Goal: Navigation & Orientation: Find specific page/section

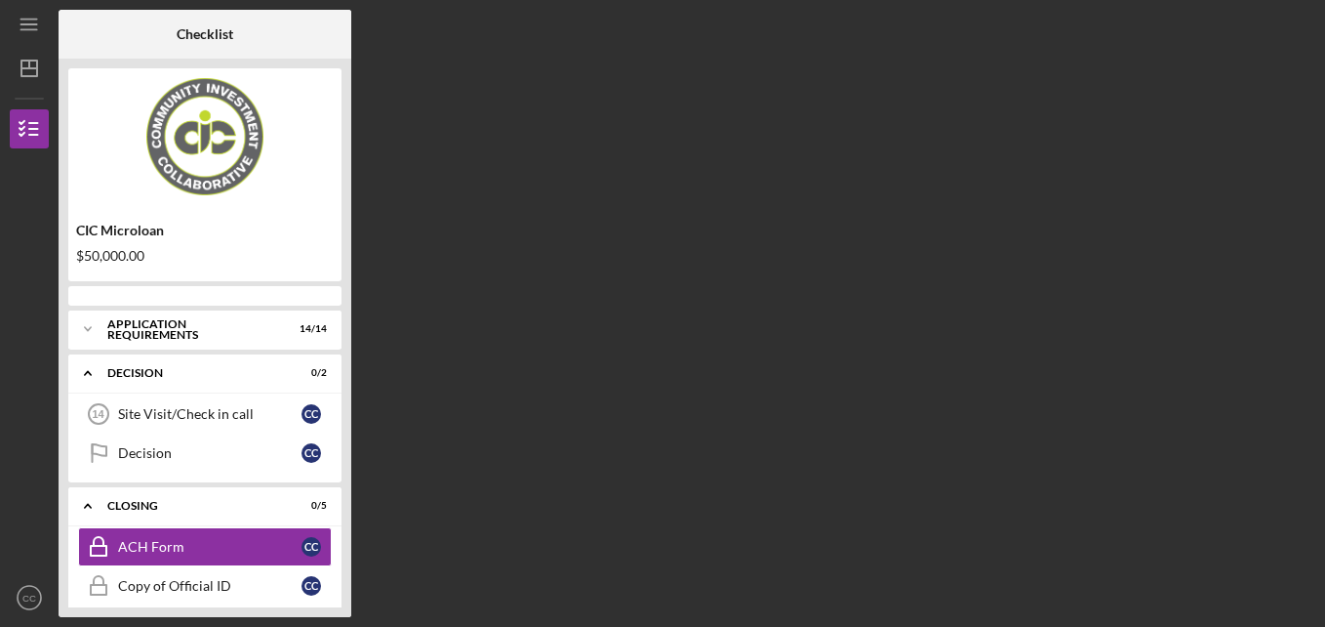
scroll to position [88, 0]
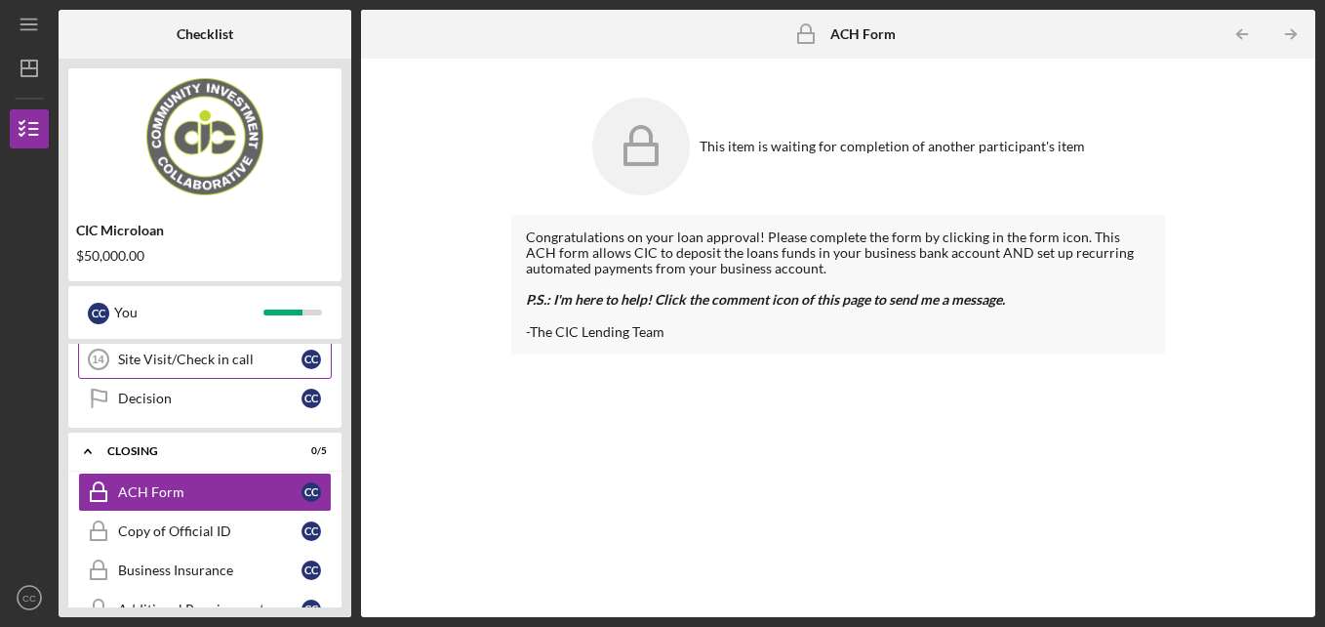
click at [253, 361] on div "Site Visit/Check in call" at bounding box center [209, 359] width 183 height 16
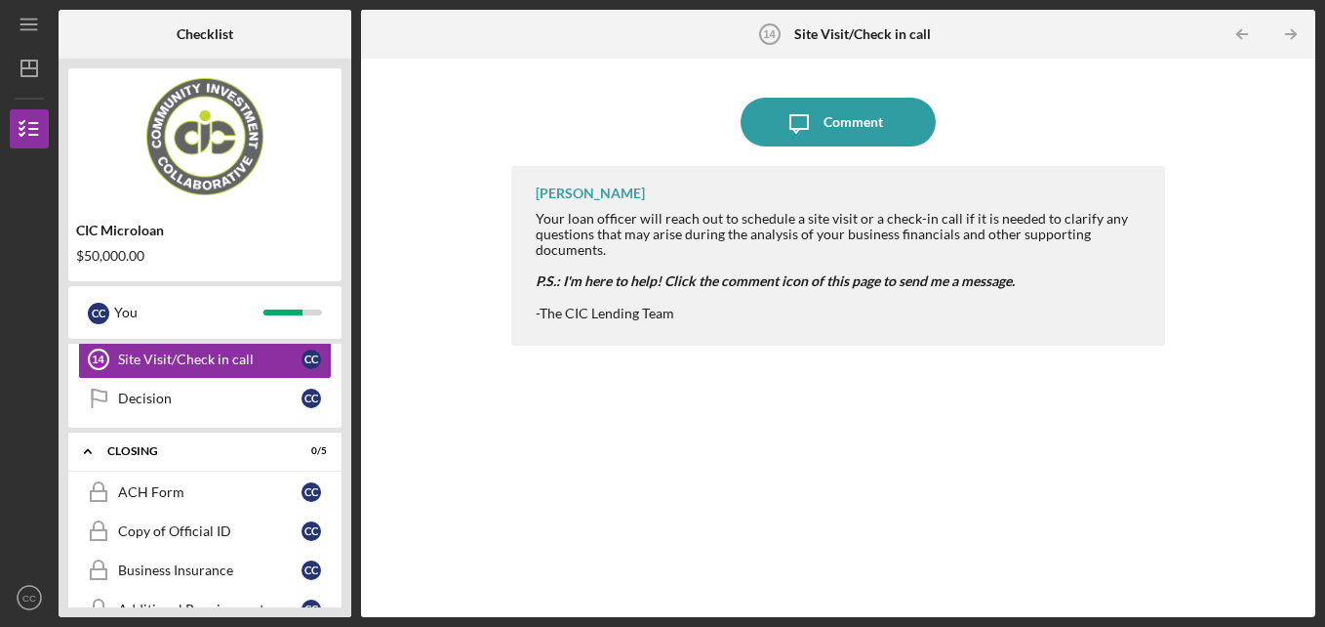
click at [774, 378] on div "[PERSON_NAME] Your loan officer will reach out to schedule a site visit or a ch…" at bounding box center [838, 377] width 655 height 422
click at [157, 407] on link "Decision Decision C C" at bounding box center [205, 398] width 254 height 39
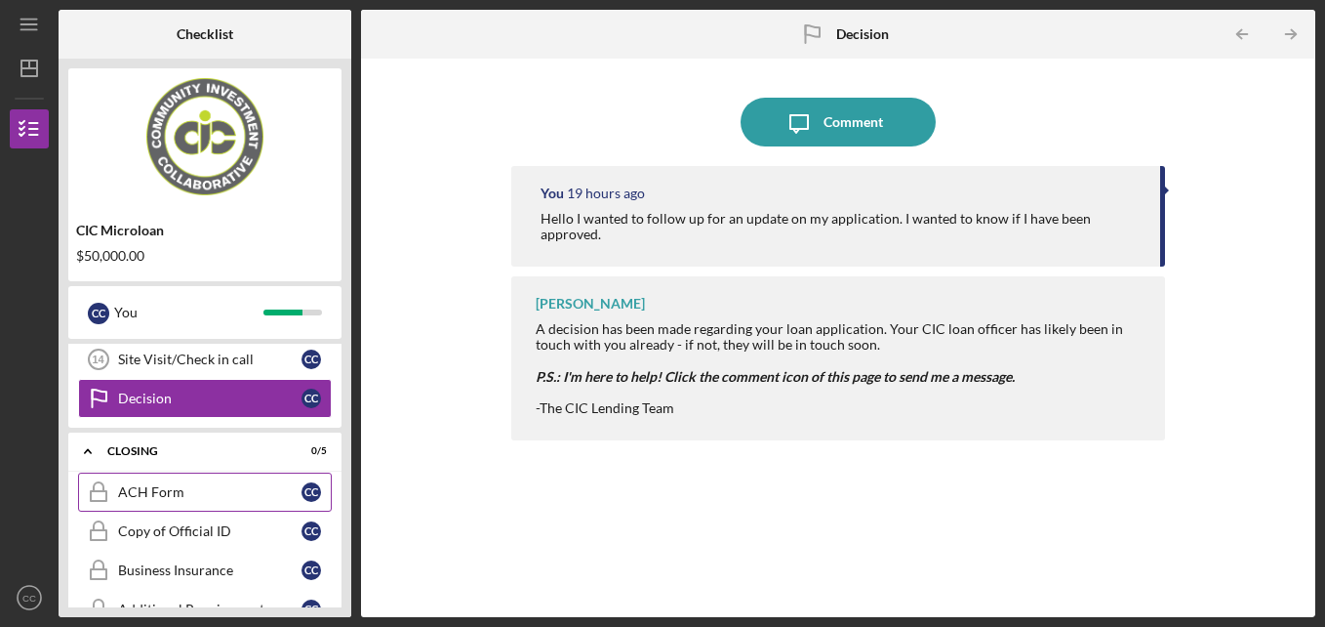
click at [194, 484] on div "ACH Form" at bounding box center [209, 492] width 183 height 16
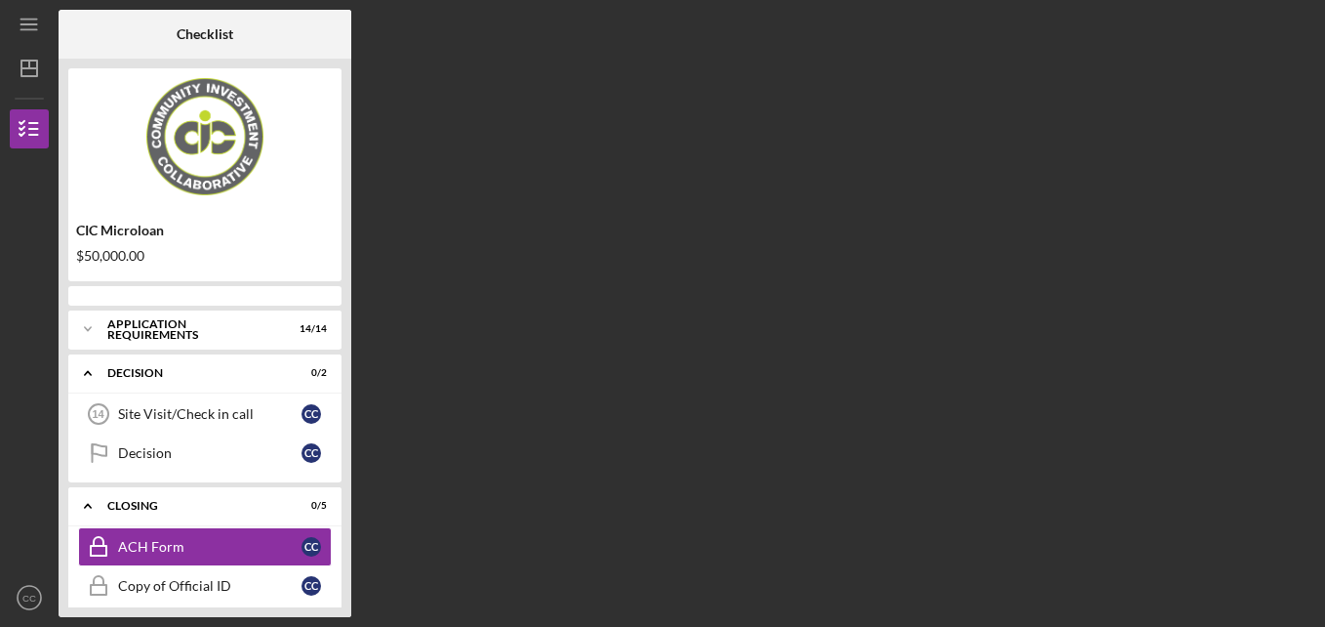
scroll to position [88, 0]
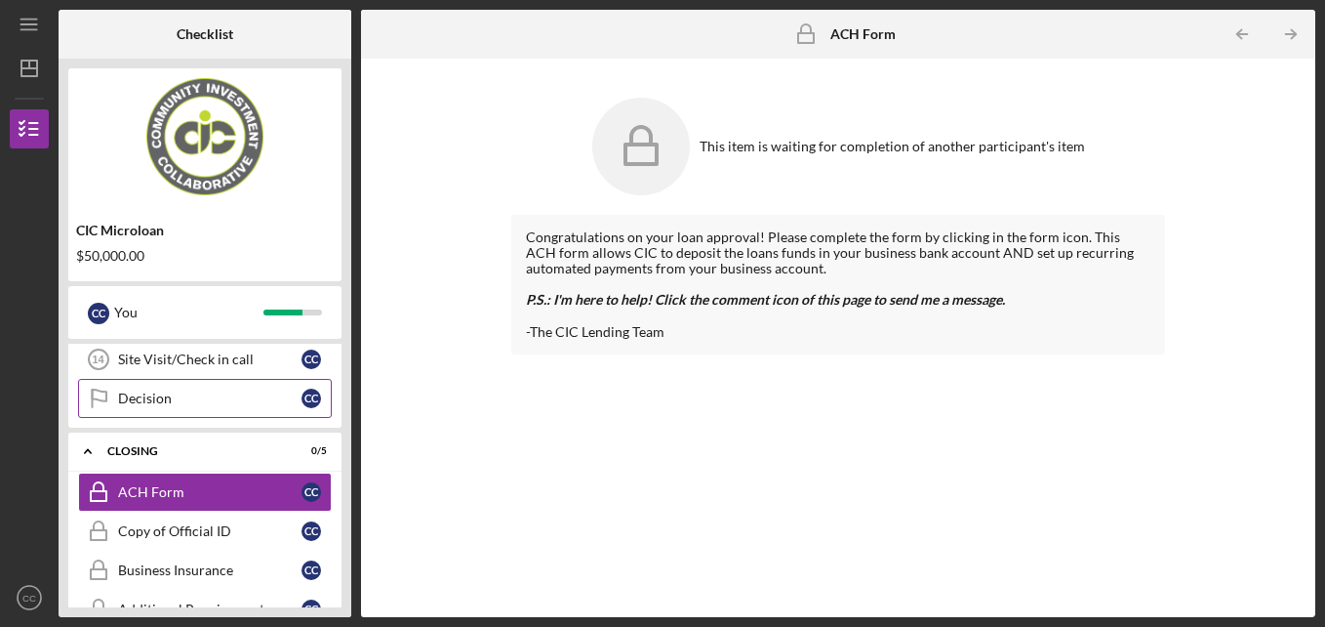
click at [131, 404] on div "Decision" at bounding box center [209, 398] width 183 height 16
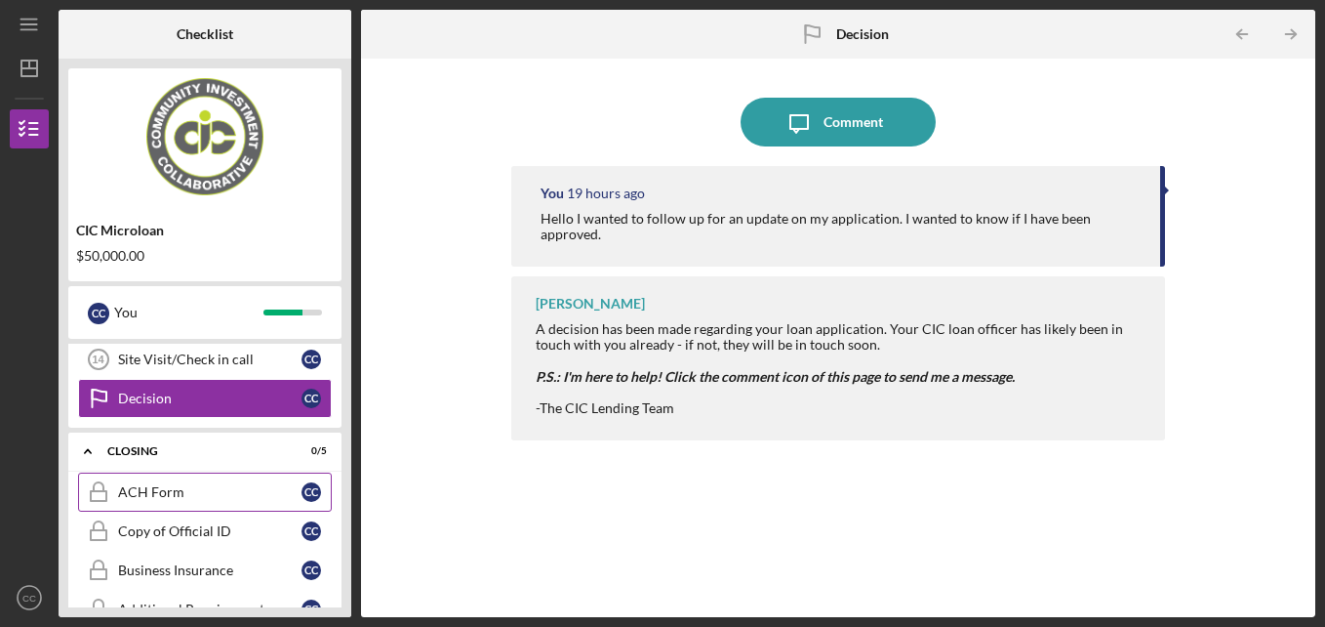
click at [130, 489] on div "ACH Form" at bounding box center [209, 492] width 183 height 16
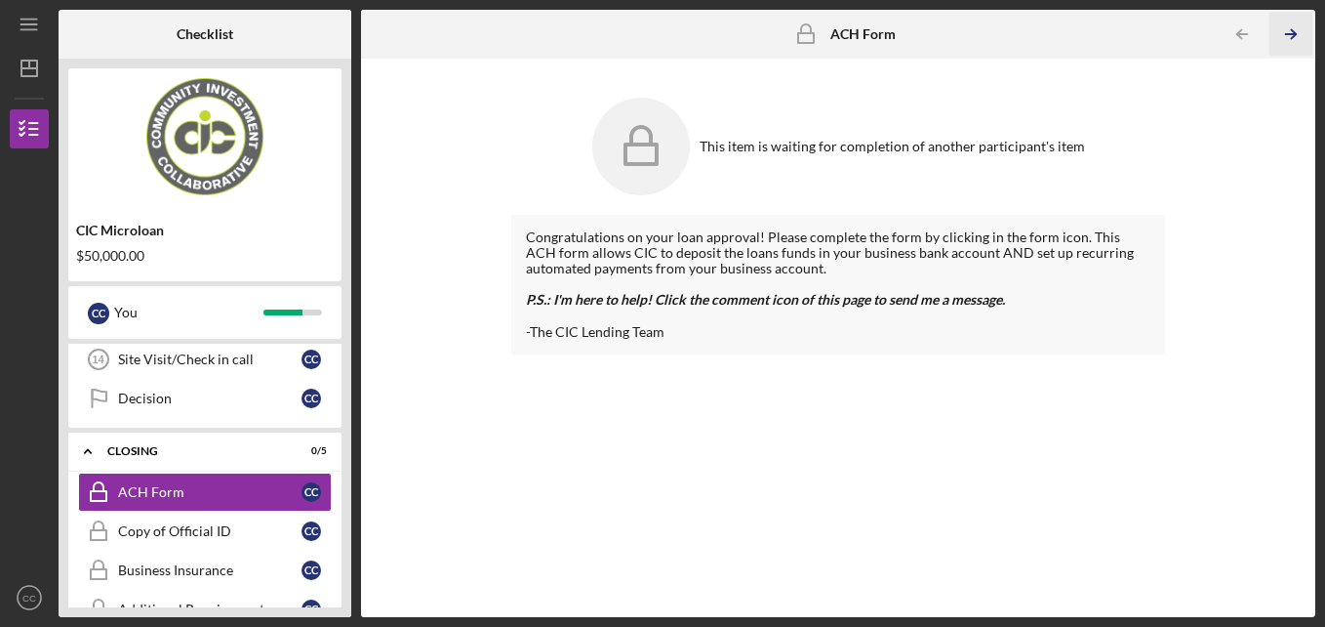
click at [1286, 30] on icon "Icon/Table Pagination Arrow" at bounding box center [1292, 35] width 44 height 44
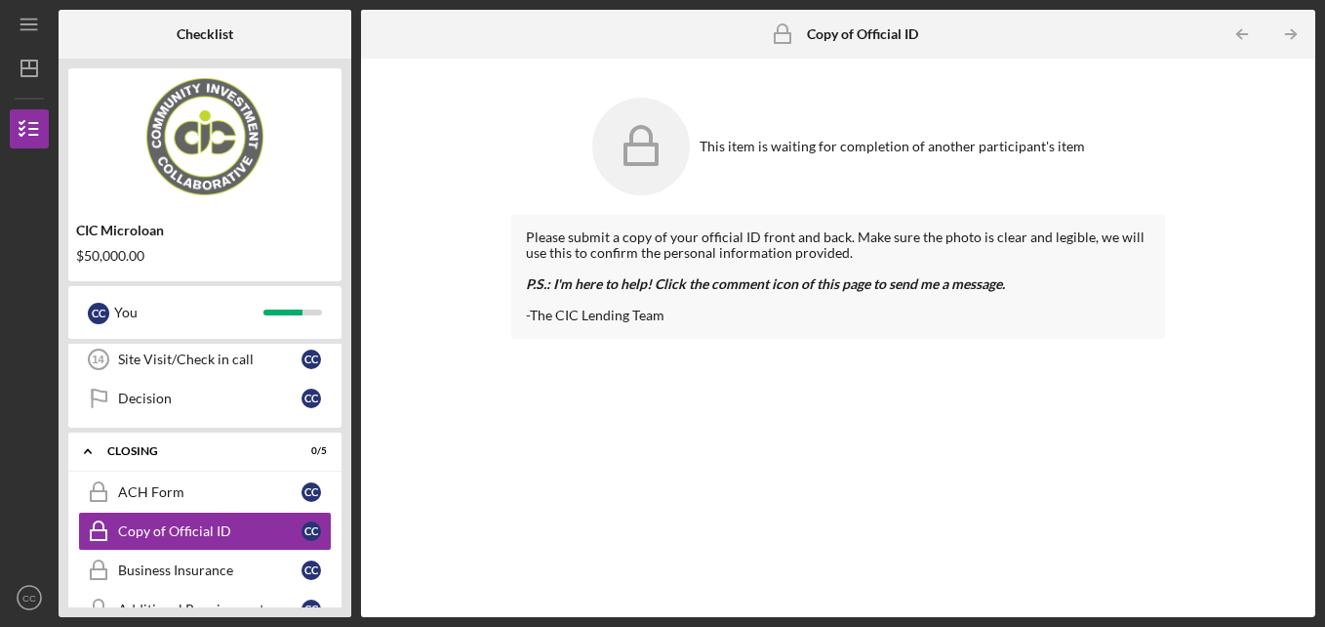
click at [1286, 30] on icon "Icon/Table Pagination Arrow" at bounding box center [1292, 35] width 44 height 44
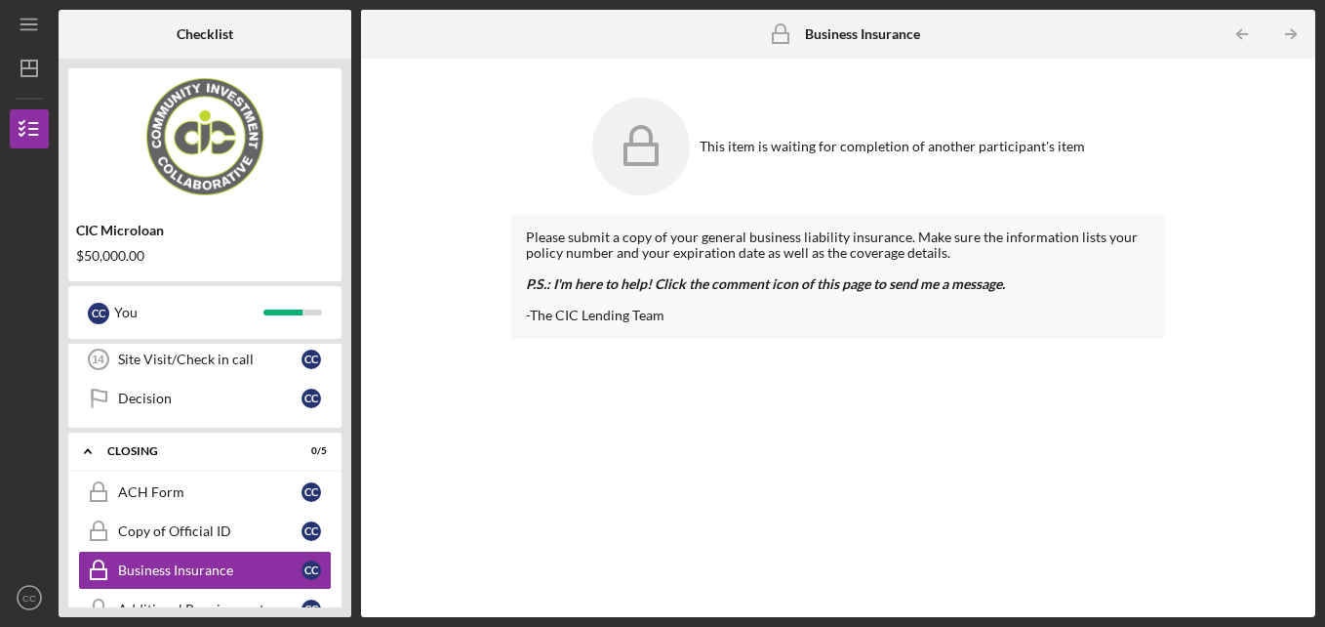
click at [1286, 30] on icon "Icon/Table Pagination Arrow" at bounding box center [1292, 35] width 44 height 44
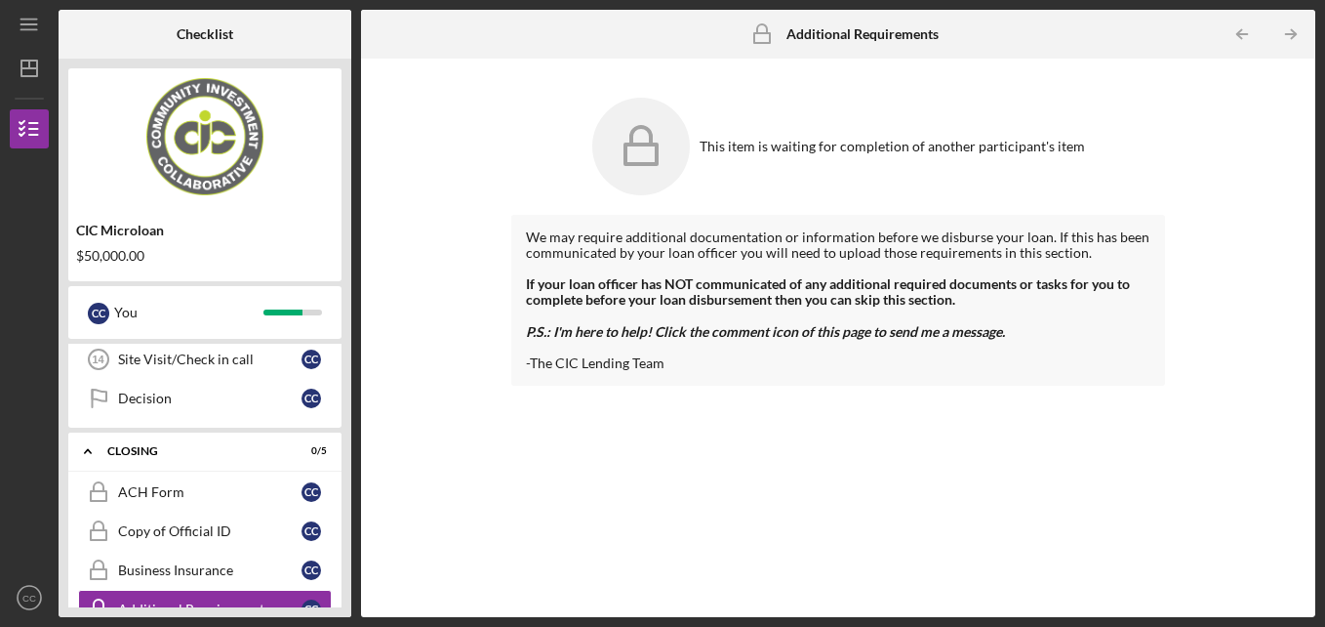
click at [1286, 30] on icon "Icon/Table Pagination Arrow" at bounding box center [1292, 35] width 44 height 44
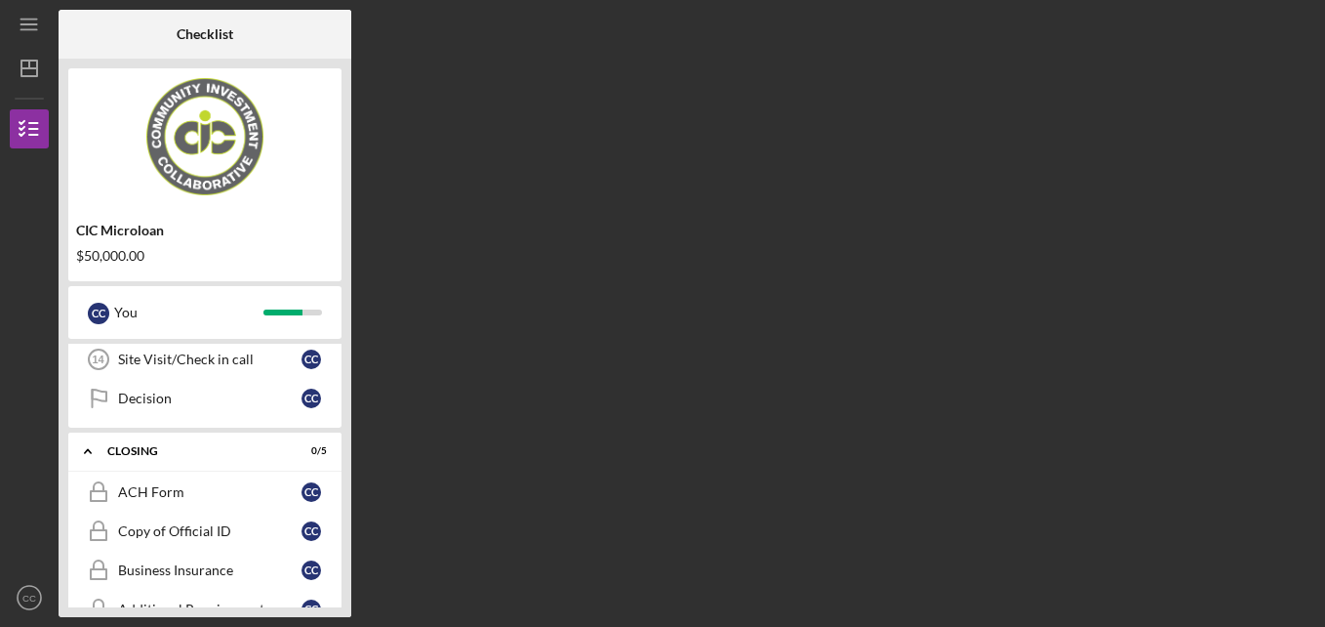
scroll to position [168, 0]
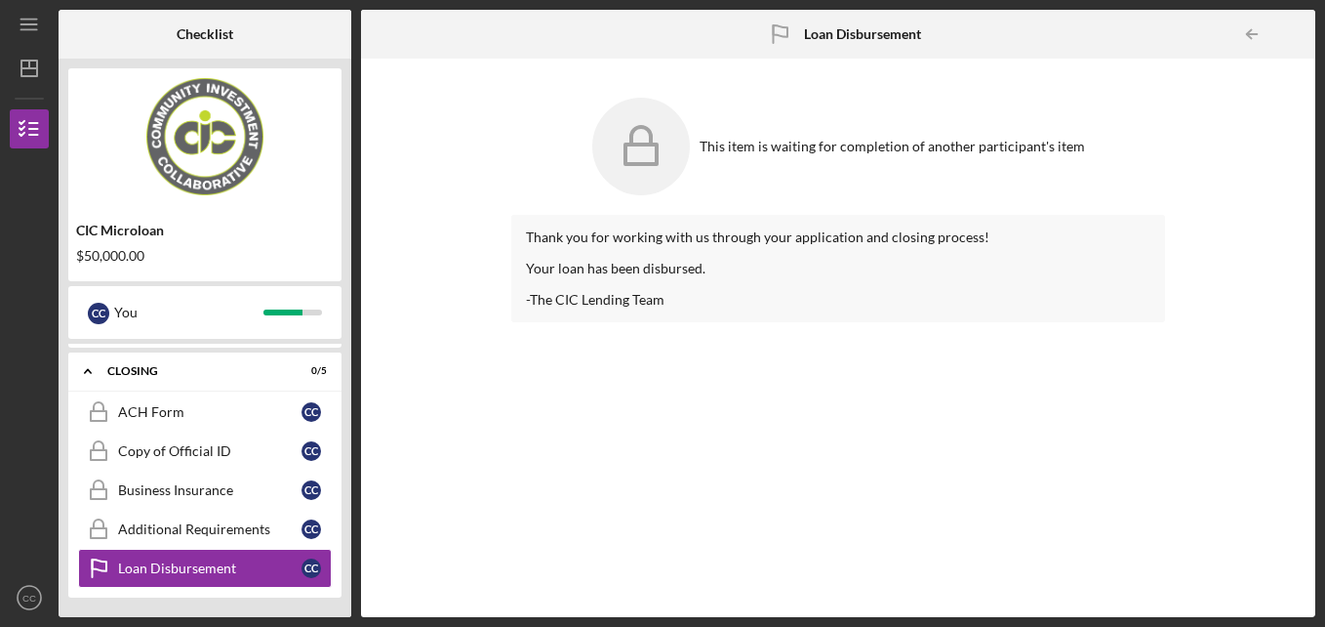
click at [1286, 30] on div at bounding box center [1295, 34] width 39 height 39
click at [1251, 38] on polyline "button" at bounding box center [1249, 34] width 5 height 9
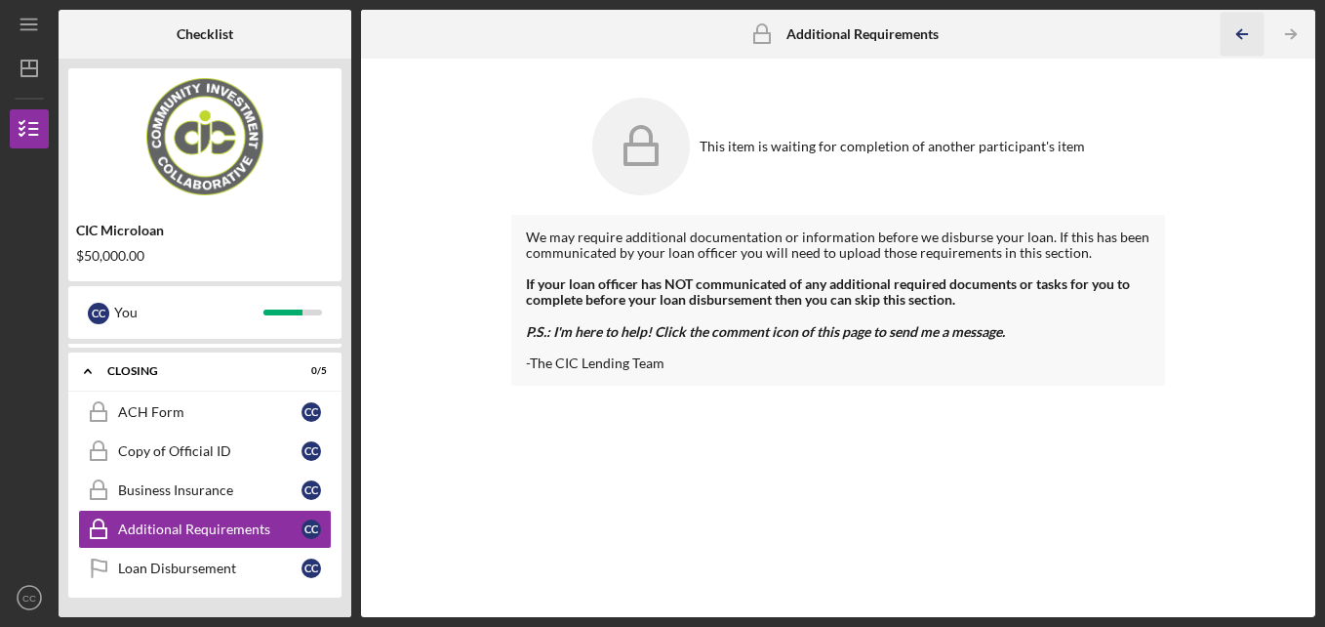
click at [1251, 38] on icon "Icon/Table Pagination Arrow" at bounding box center [1243, 35] width 44 height 44
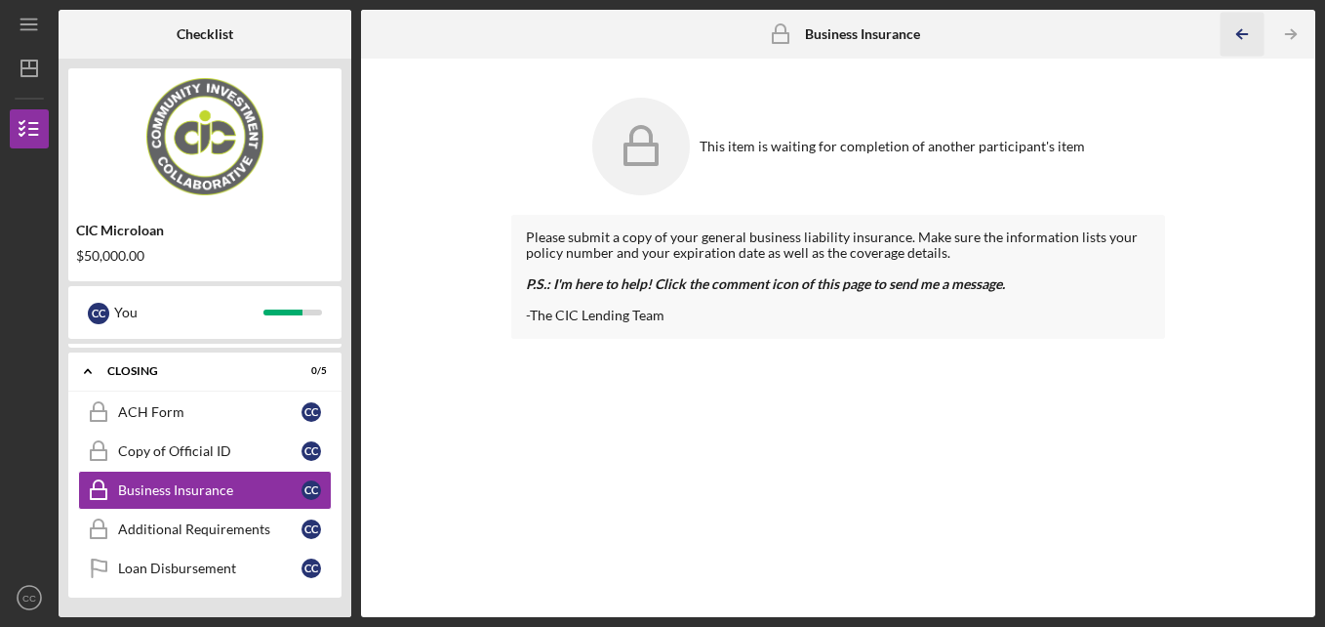
click at [1251, 38] on icon "Icon/Table Pagination Arrow" at bounding box center [1243, 35] width 44 height 44
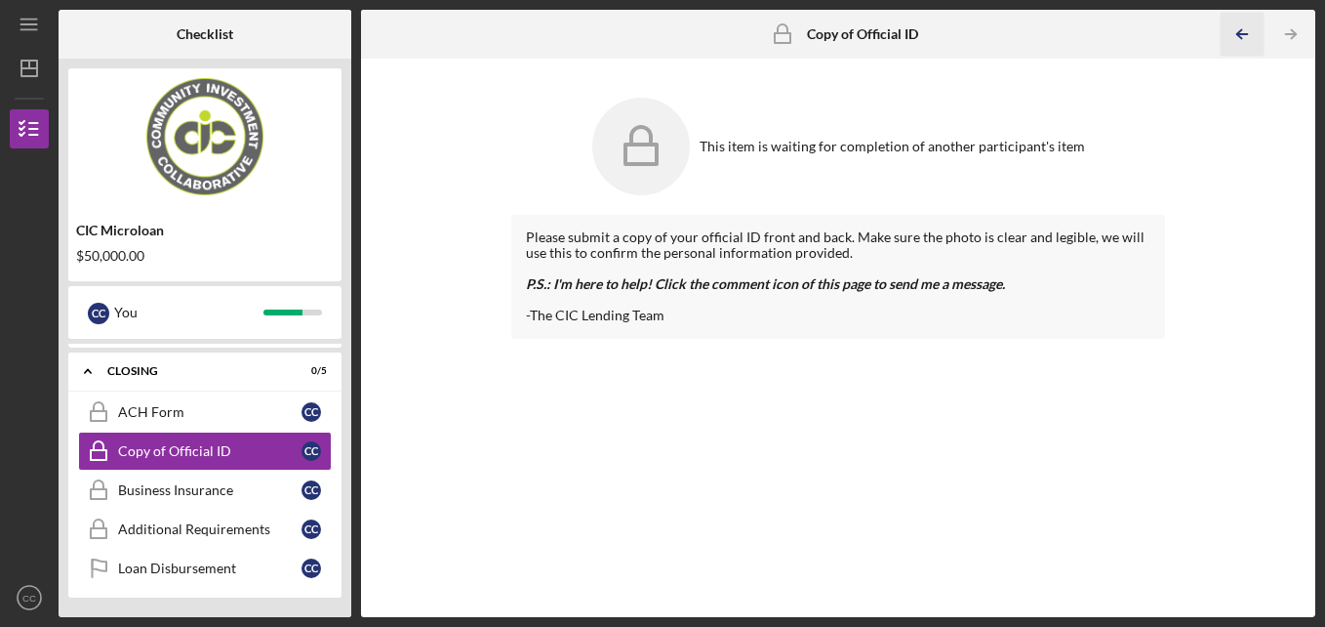
click at [1248, 41] on icon "Icon/Table Pagination Arrow" at bounding box center [1243, 35] width 44 height 44
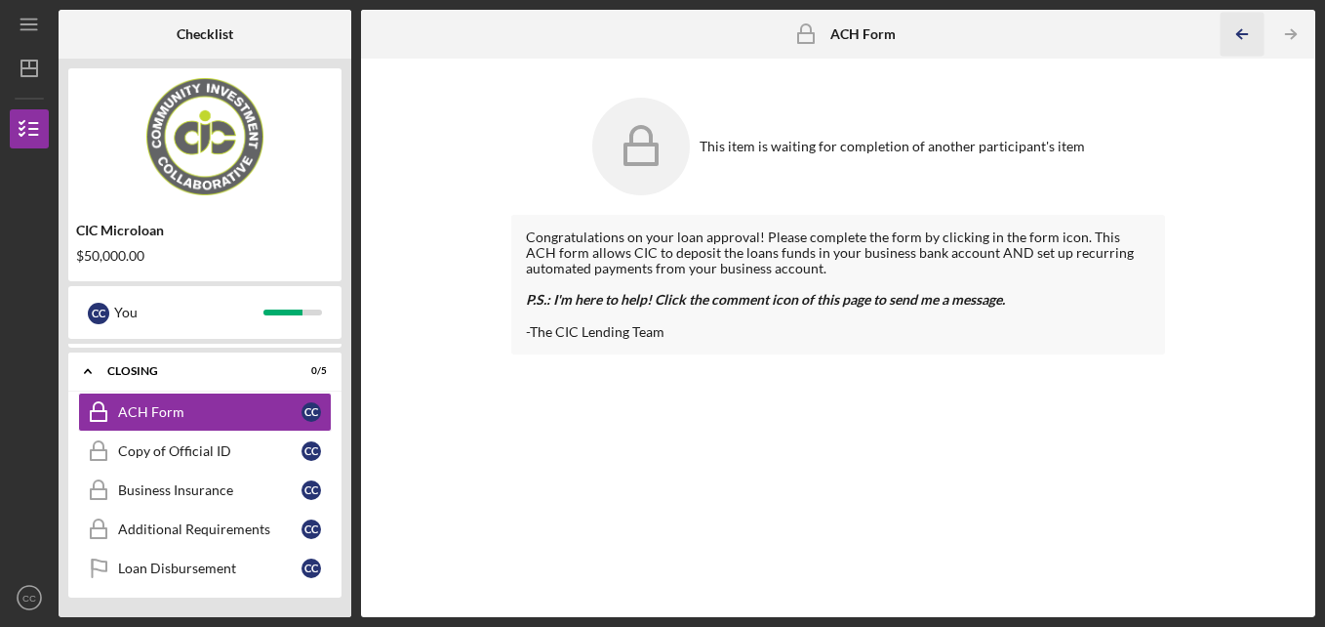
click at [1248, 41] on icon "Icon/Table Pagination Arrow" at bounding box center [1243, 35] width 44 height 44
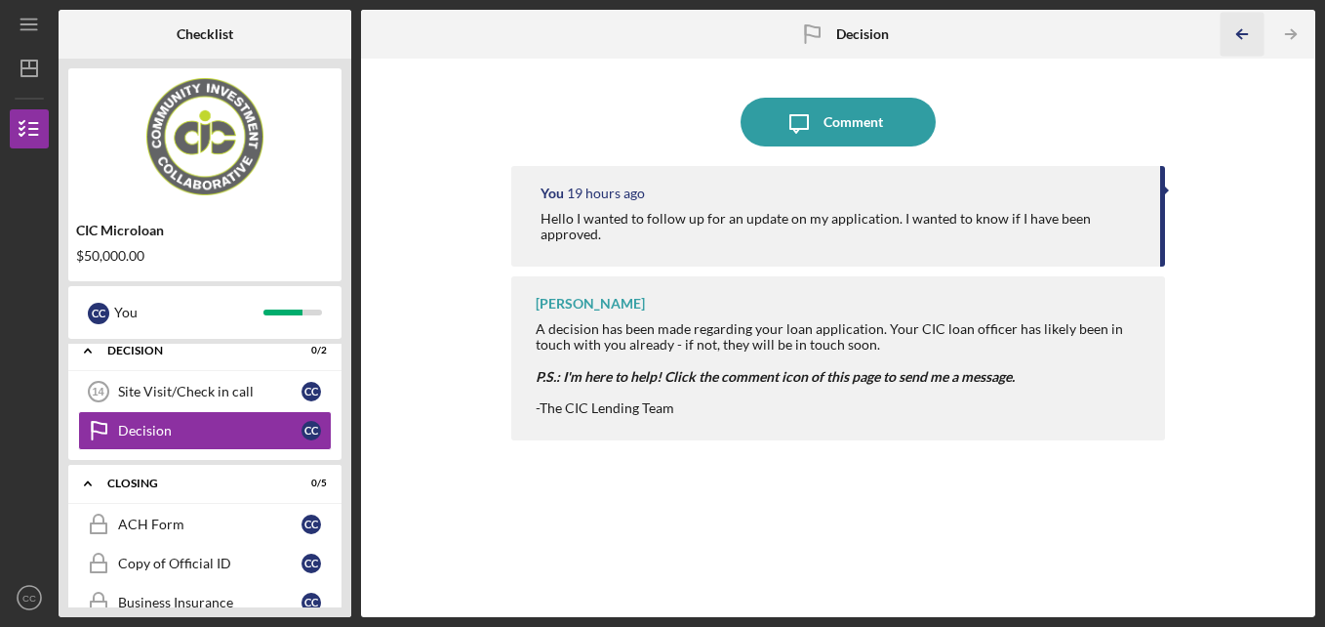
scroll to position [11, 0]
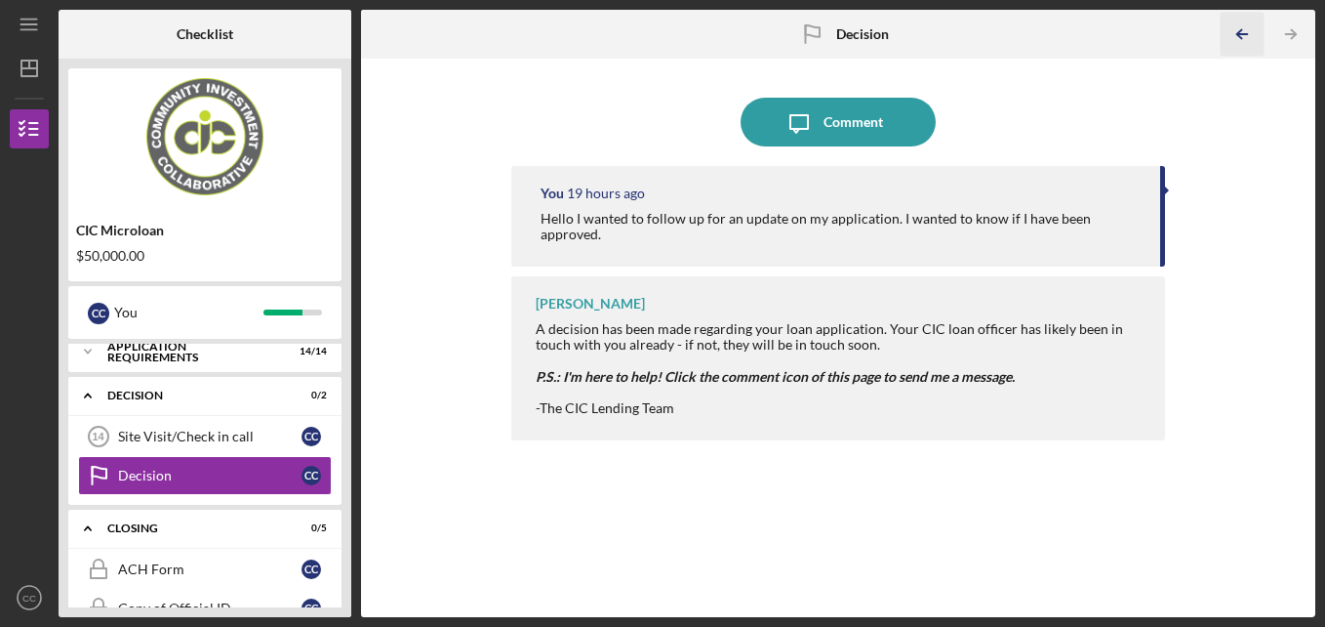
click at [1248, 41] on icon "Icon/Table Pagination Arrow" at bounding box center [1243, 35] width 44 height 44
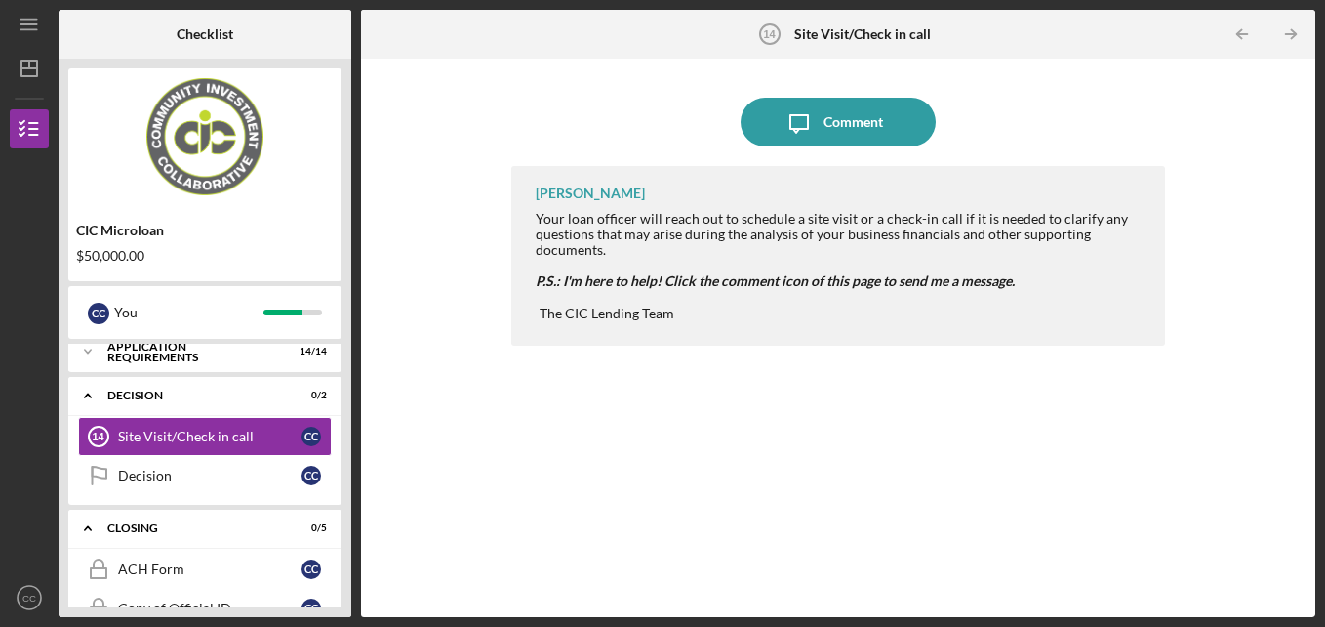
click at [1248, 41] on icon "Icon/Table Pagination Arrow" at bounding box center [1243, 35] width 44 height 44
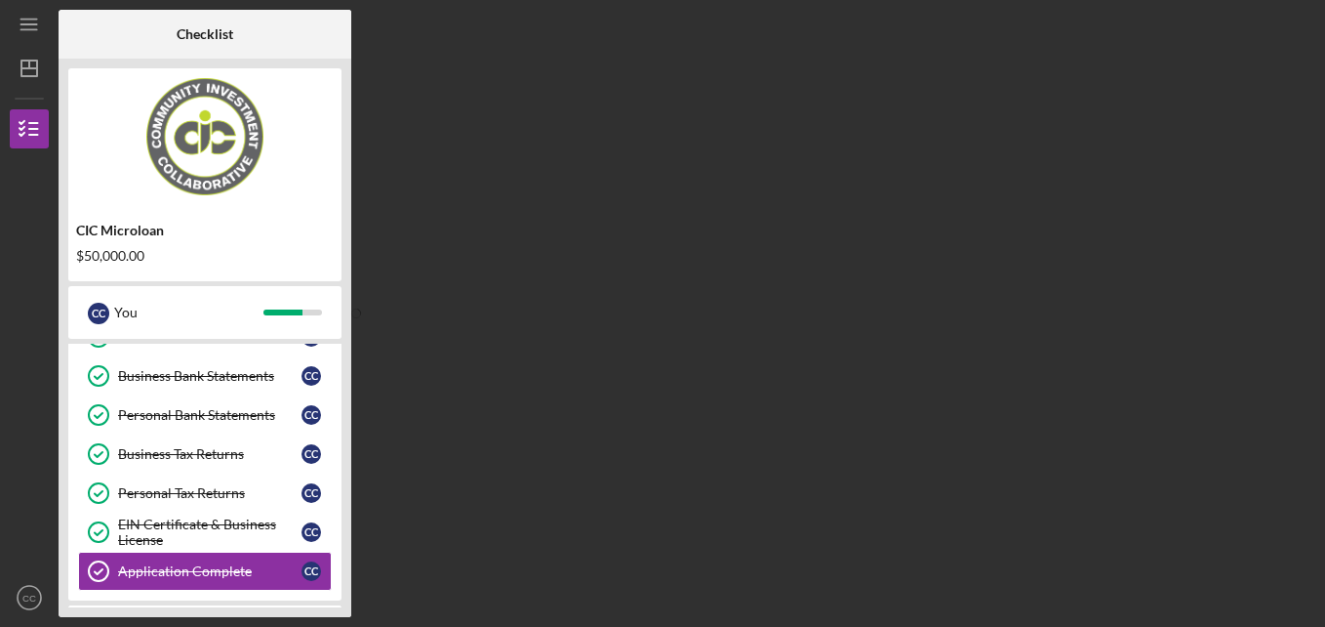
scroll to position [435, 0]
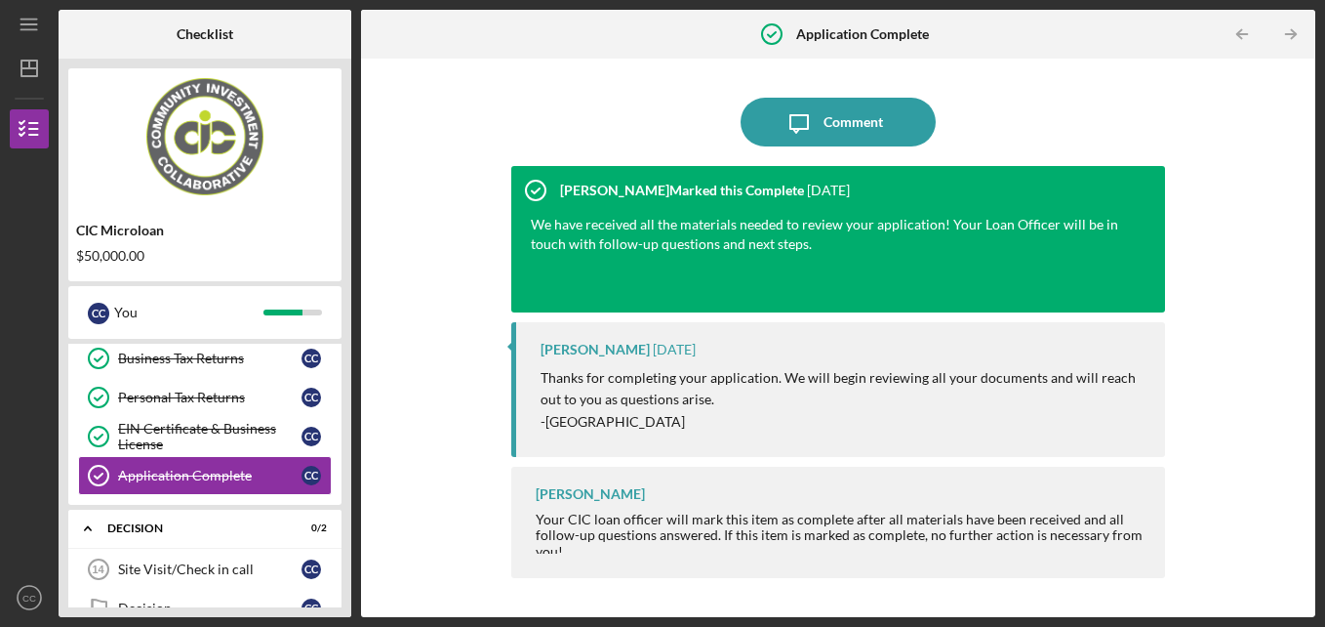
click at [1314, 534] on div "Icon/Message Comment Carolina Medina Marked this Complete 1 month ago We have r…" at bounding box center [838, 338] width 954 height 558
click at [1290, 27] on icon "Icon/Table Pagination Arrow" at bounding box center [1292, 35] width 44 height 44
